Goal: Task Accomplishment & Management: Manage account settings

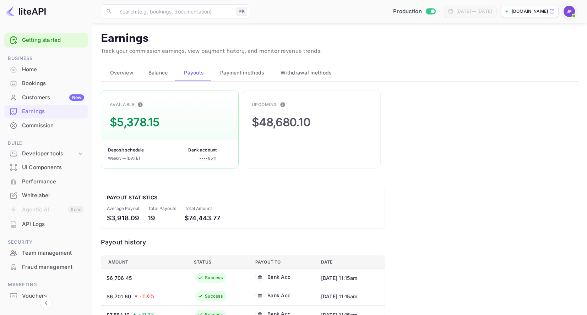
scroll to position [46, 0]
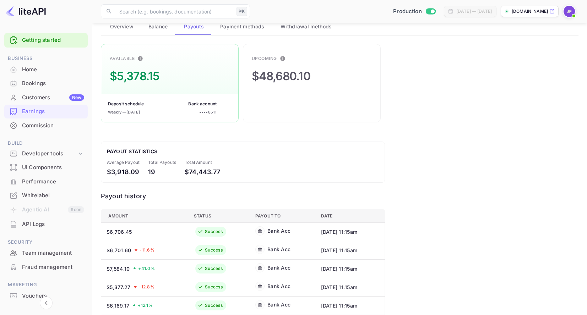
click at [40, 125] on div "Commission" at bounding box center [53, 126] width 62 height 8
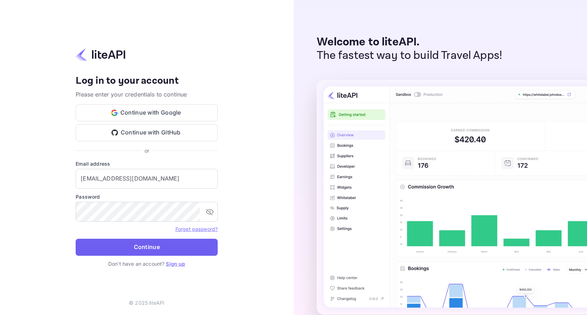
click at [163, 244] on button "Continue" at bounding box center [147, 247] width 142 height 17
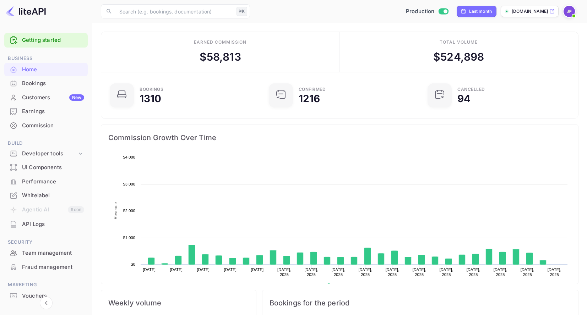
scroll to position [115, 155]
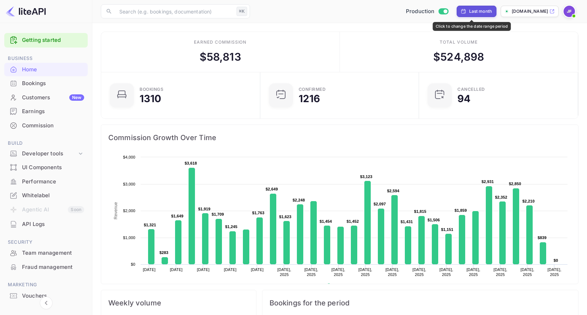
click at [469, 13] on div "Last month" at bounding box center [480, 11] width 23 height 6
select select "7"
select select "2025"
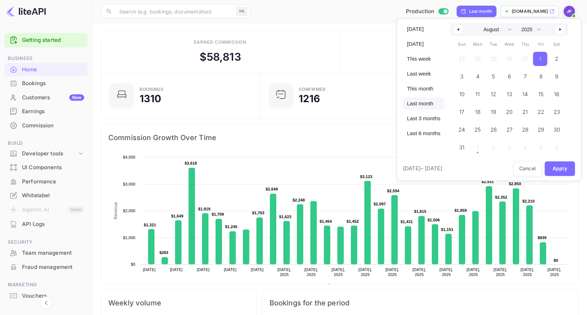
click at [541, 59] on span "1" at bounding box center [540, 59] width 2 height 13
click at [479, 152] on div "27 28 29 30 31 1 2 3 4 5 6 7 8 9 10 11 12 13 14 15 16 17 18 19 20 21 22 23 24 2…" at bounding box center [509, 101] width 111 height 103
click at [482, 149] on div "27 28 29 30 31 1 2 3 4 5 6 7 8 9 10 11 12 13 14 15 16 17 18 19 20 21 22 23 24 2…" at bounding box center [509, 101] width 111 height 103
click at [563, 29] on icon "button" at bounding box center [561, 29] width 4 height 3
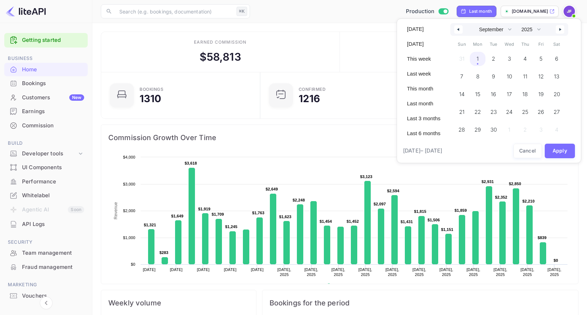
click at [479, 61] on span "1" at bounding box center [478, 59] width 16 height 14
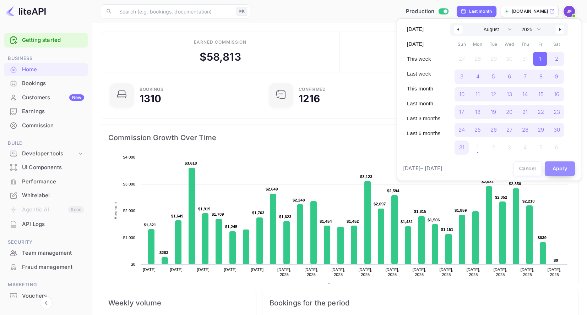
click at [558, 168] on button "Apply" at bounding box center [560, 169] width 31 height 15
select select "6"
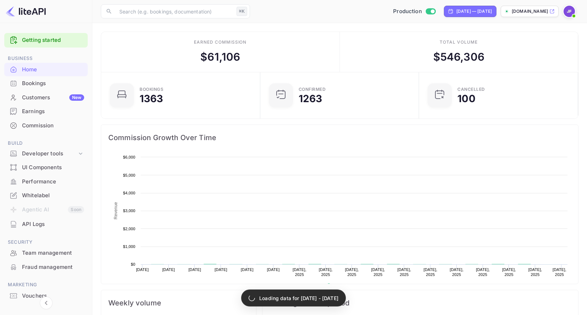
scroll to position [0, 0]
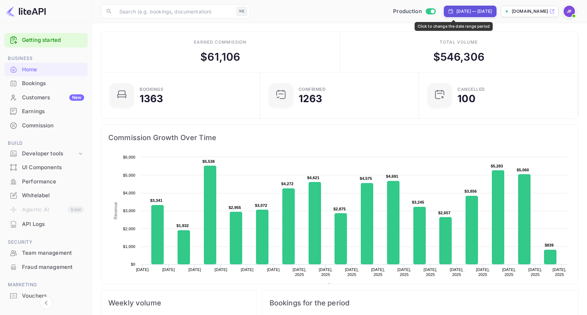
click at [456, 11] on div "Jul 31, 2025 — Aug 31, 2025" at bounding box center [474, 11] width 36 height 6
select select "6"
select select "2025"
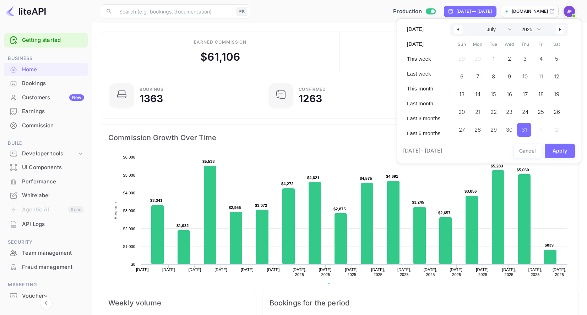
click at [459, 32] on button "button" at bounding box center [458, 29] width 9 height 9
click at [563, 29] on icon "button" at bounding box center [561, 29] width 4 height 3
click at [562, 30] on icon "button" at bounding box center [561, 29] width 4 height 3
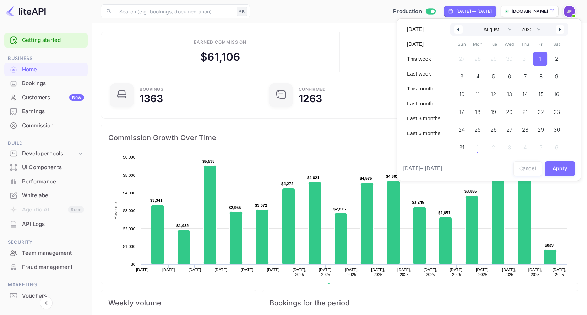
click at [544, 60] on span "1" at bounding box center [540, 59] width 14 height 14
click at [563, 29] on icon "button" at bounding box center [561, 29] width 4 height 3
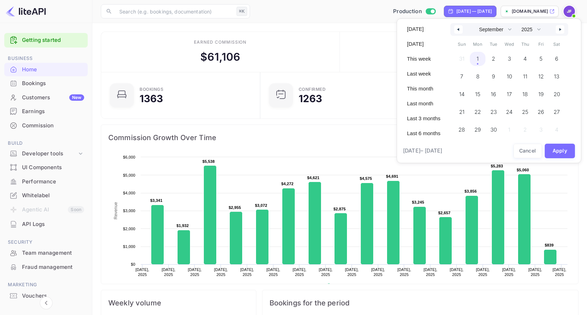
drag, startPoint x: 480, startPoint y: 58, endPoint x: 511, endPoint y: 106, distance: 57.2
click at [480, 57] on span "1" at bounding box center [478, 59] width 16 height 14
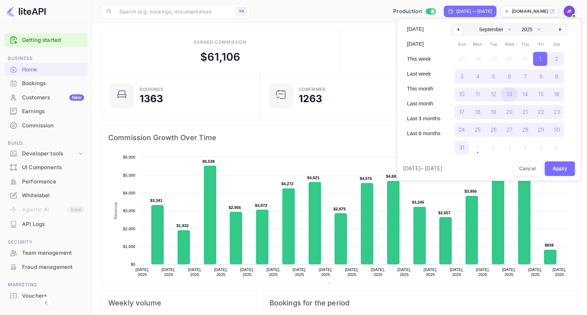
select select "7"
click at [568, 172] on button "Apply" at bounding box center [560, 169] width 31 height 15
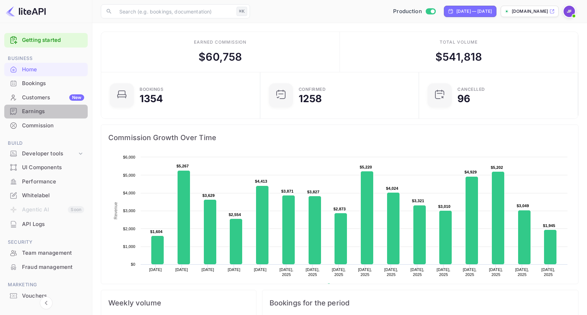
click at [37, 114] on div "Earnings" at bounding box center [53, 112] width 62 height 8
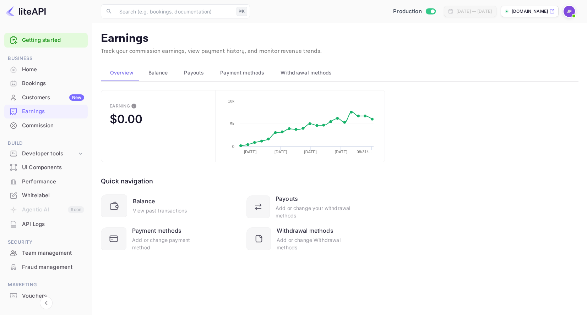
click at [196, 74] on span "Payouts" at bounding box center [194, 73] width 20 height 9
